Goal: Task Accomplishment & Management: Complete application form

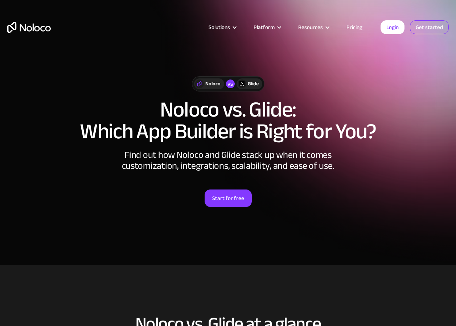
click at [423, 26] on link "Get started" at bounding box center [429, 27] width 39 height 14
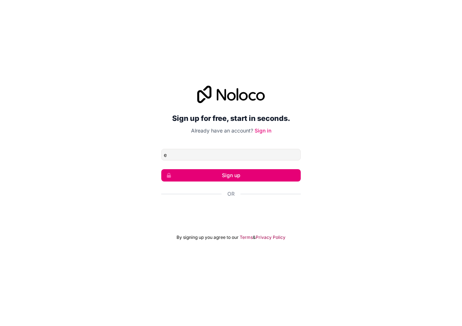
click at [225, 156] on input "e" at bounding box center [230, 155] width 139 height 12
type input "elonvictor85@gmail.com"
click at [235, 172] on button "Sign up" at bounding box center [230, 175] width 139 height 12
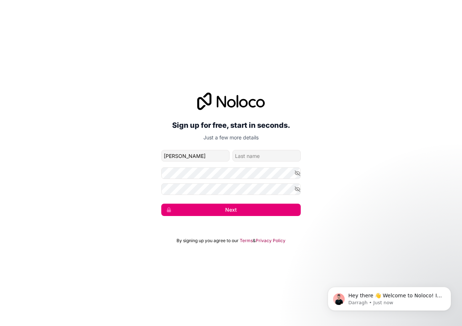
type input "victor"
click at [246, 157] on input "family-name" at bounding box center [266, 156] width 68 height 12
type input "daniel"
click at [246, 215] on button "Next" at bounding box center [230, 210] width 139 height 12
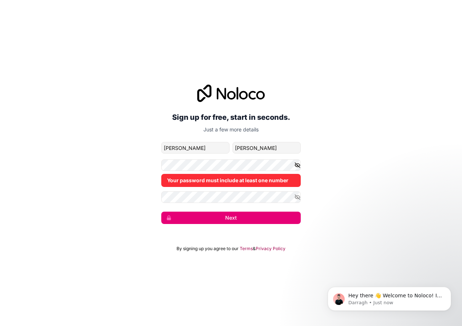
click at [299, 166] on icon "button" at bounding box center [297, 165] width 7 height 7
click at [298, 196] on icon "button" at bounding box center [297, 197] width 7 height 7
click at [229, 219] on button "Next" at bounding box center [230, 218] width 139 height 12
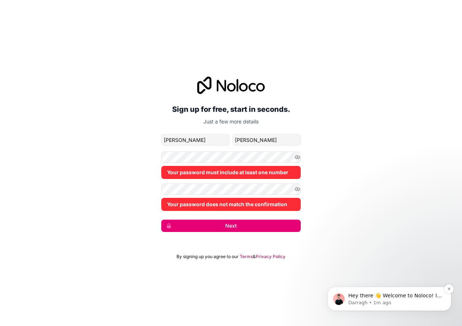
click at [364, 296] on span "Hey there 👋 Welcome to Noloco! If you have any questions, just reply to this me…" at bounding box center [395, 307] width 94 height 28
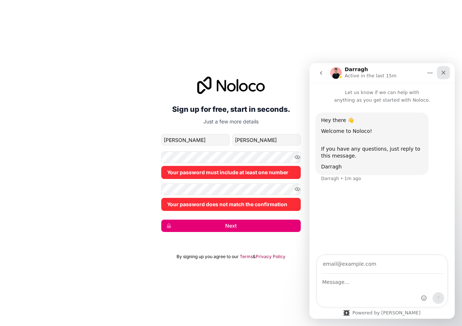
click at [437, 73] on div "Close" at bounding box center [443, 72] width 13 height 13
